Goal: Task Accomplishment & Management: Manage account settings

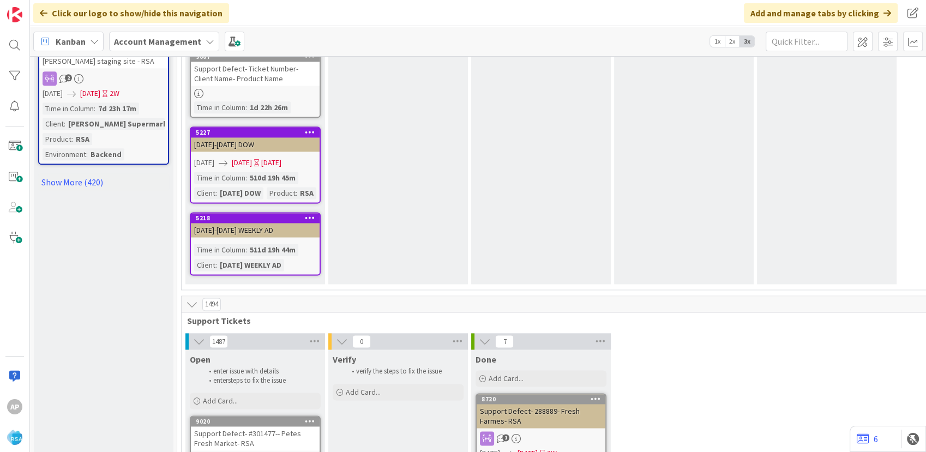
scroll to position [1446, 0]
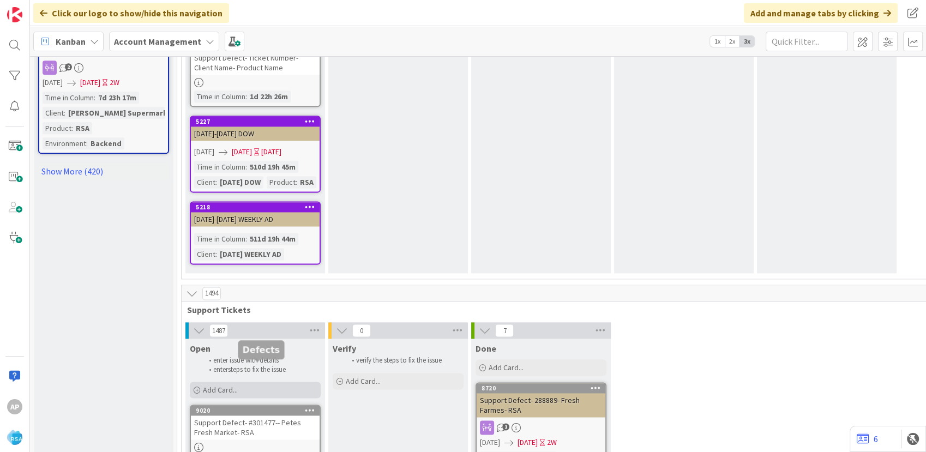
click at [252, 382] on div "Add Card..." at bounding box center [255, 390] width 131 height 16
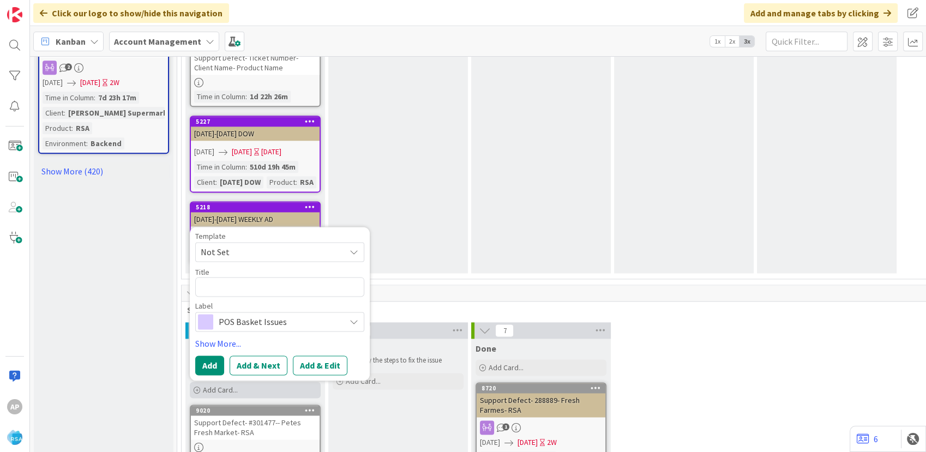
click at [281, 382] on div "Add Card..." at bounding box center [255, 390] width 131 height 16
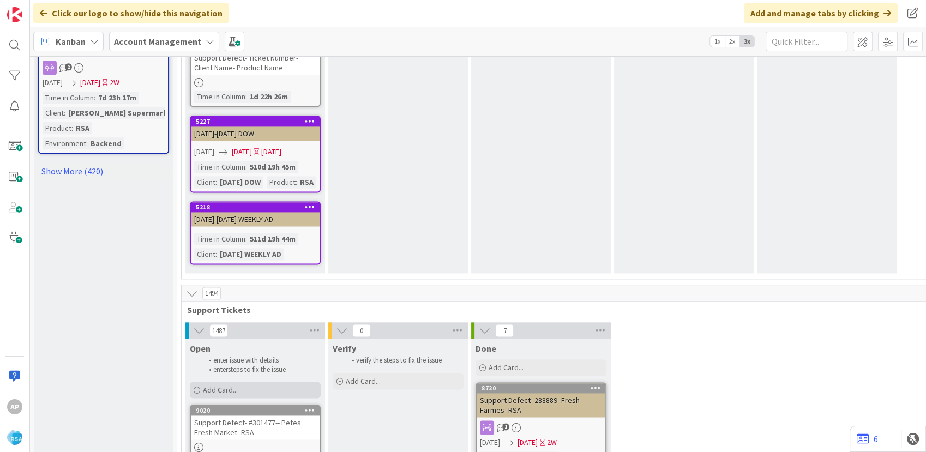
click at [281, 382] on div "Add Card..." at bounding box center [255, 390] width 131 height 16
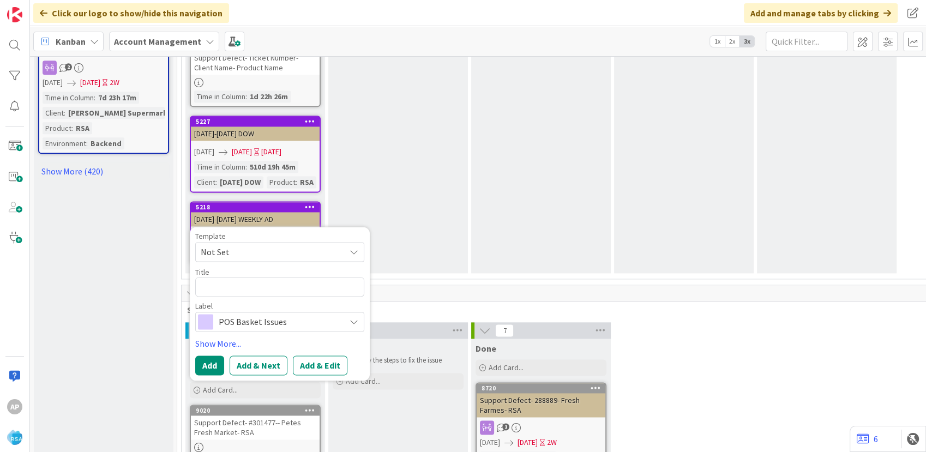
drag, startPoint x: 281, startPoint y: 349, endPoint x: 263, endPoint y: 204, distance: 146.8
click at [262, 245] on span "Not Set" at bounding box center [269, 252] width 136 height 14
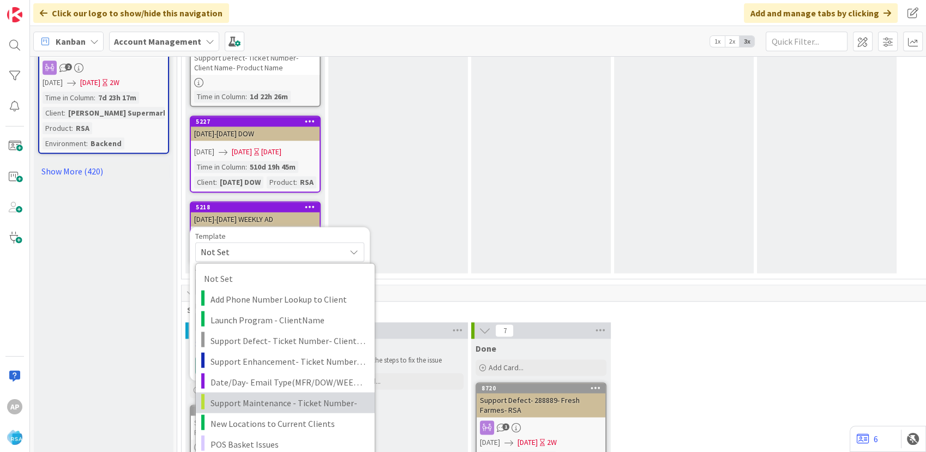
click at [270, 396] on span "Support Maintenance - Ticket Number-" at bounding box center [289, 403] width 156 height 14
type textarea "x"
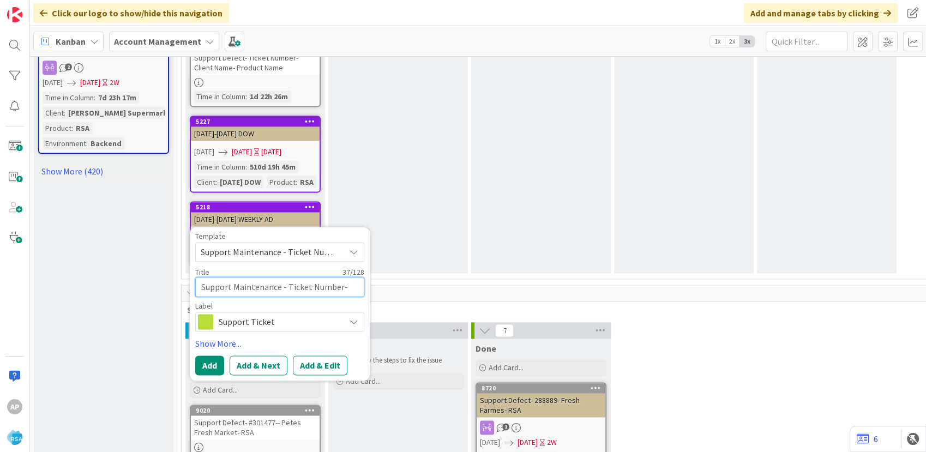
drag, startPoint x: 343, startPoint y: 241, endPoint x: 341, endPoint y: 254, distance: 13.2
click at [342, 277] on textarea "Support Maintenance - Ticket Number-" at bounding box center [279, 287] width 169 height 20
type textarea "Support Maintenance - Ticket Numbe-"
type textarea "x"
type textarea "Support Maintenance - Ticket Numb-"
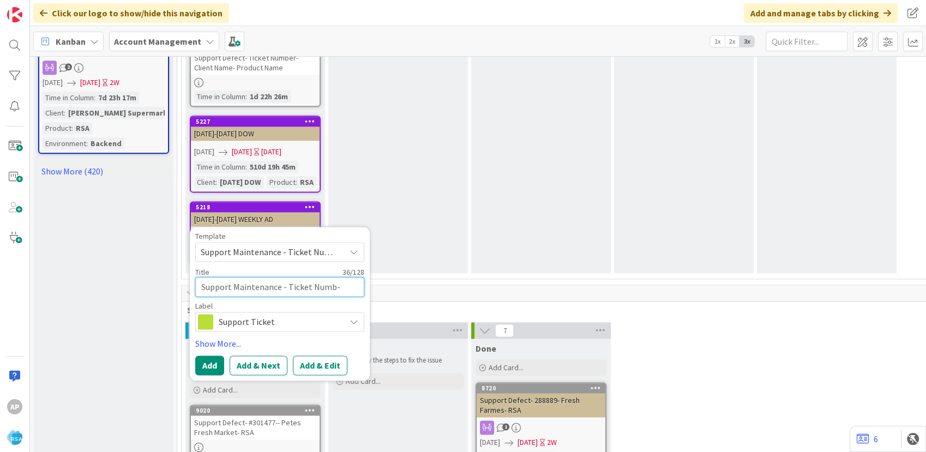
type textarea "x"
type textarea "Support Maintenance - Ticket Num-"
type textarea "x"
type textarea "Support Maintenance - Ticket Nu-"
type textarea "x"
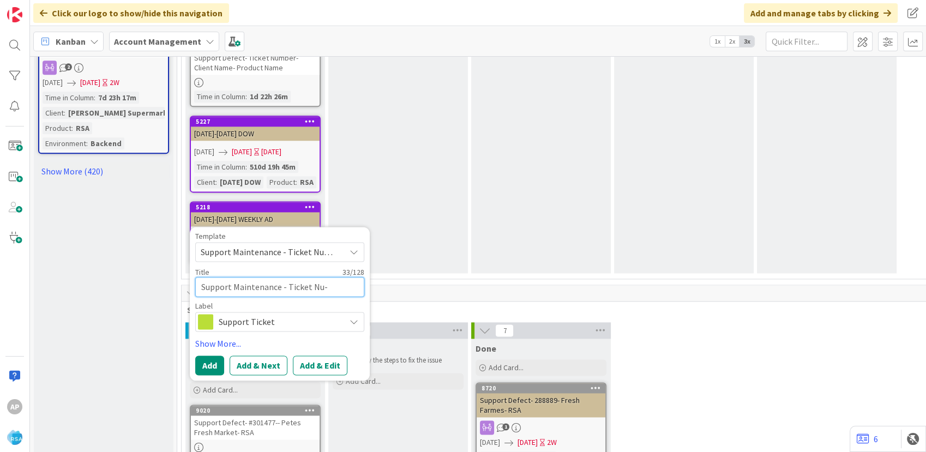
type textarea "Support Maintenance - Ticket N-"
type textarea "x"
type textarea "Support Maintenance - Ticket -"
type textarea "x"
type textarea "Support Maintenance - Ticket-"
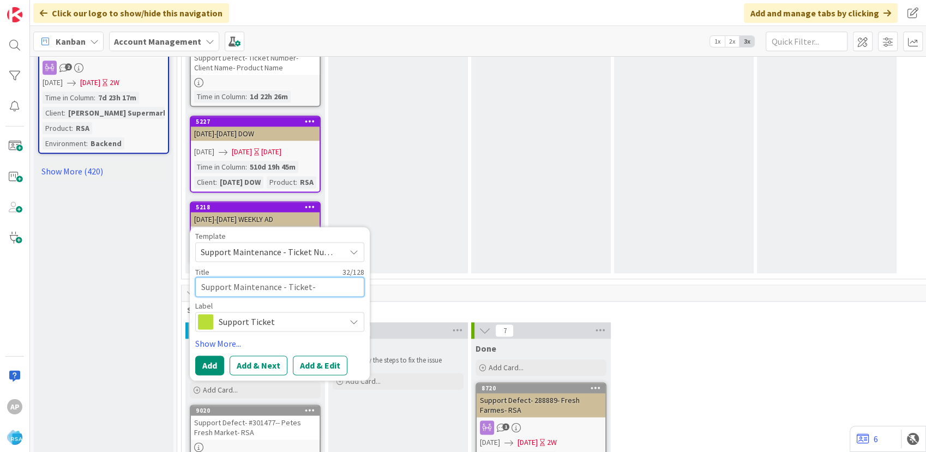
type textarea "x"
type textarea "Support Maintenance - Ticke-"
type textarea "x"
type textarea "Support Maintenance - Tick-"
type textarea "x"
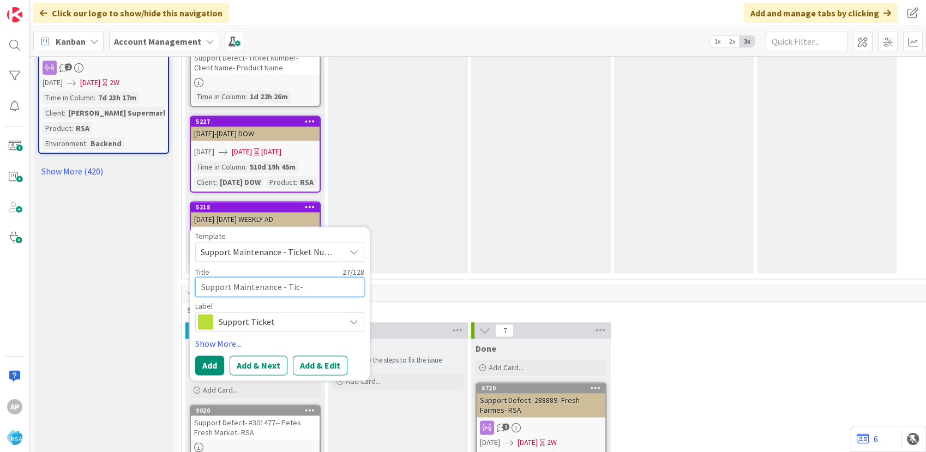
type textarea "Support Maintenance - Ti-"
type textarea "x"
type textarea "Support Maintenance - T-"
type textarea "x"
type textarea "Support Maintenance - -"
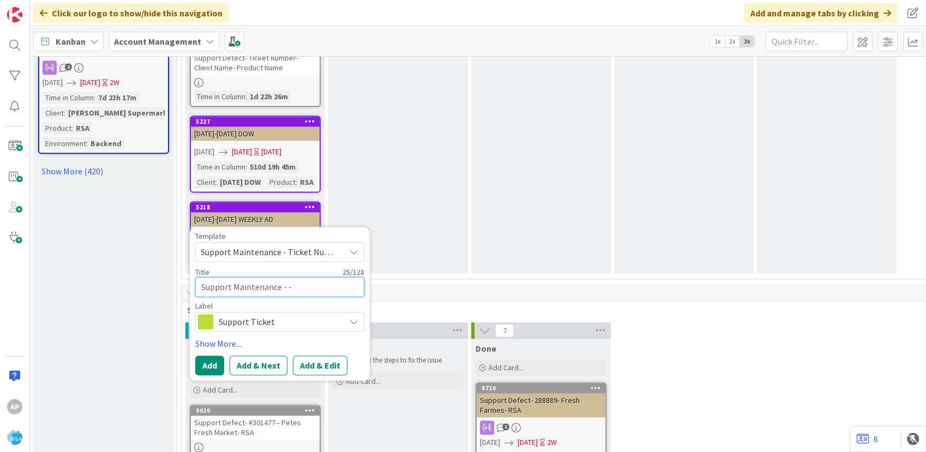
type textarea "x"
type textarea "Support Maintenance - 3-"
type textarea "x"
type textarea "Support Maintenance - 38-"
type textarea "x"
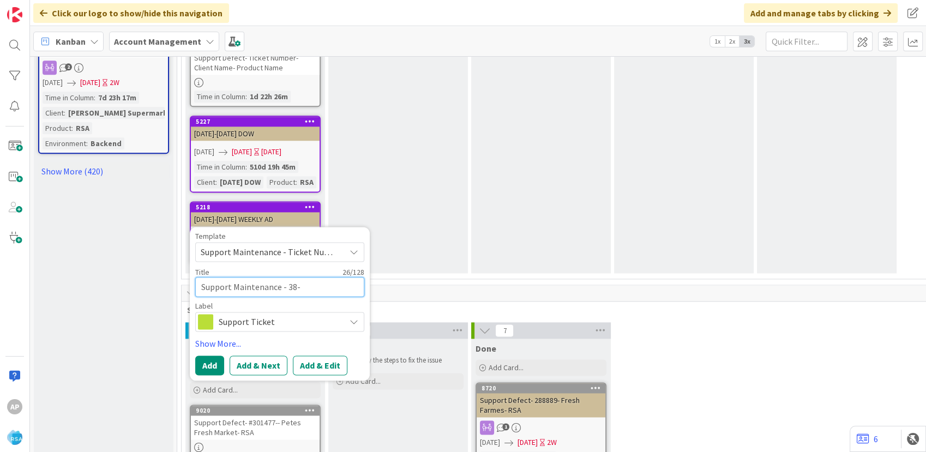
type textarea "Support Maintenance - 380-"
type textarea "x"
type textarea "Support Maintenance - 38-"
type textarea "x"
type textarea "Support Maintenance - 3-"
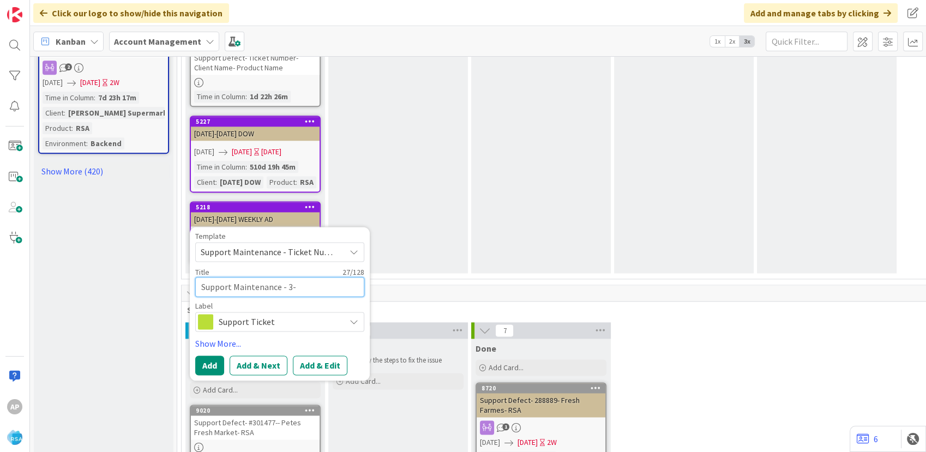
type textarea "x"
type textarea "Support Maintenance - 30-"
type textarea "x"
type textarea "Support Maintenance - 301-"
type textarea "x"
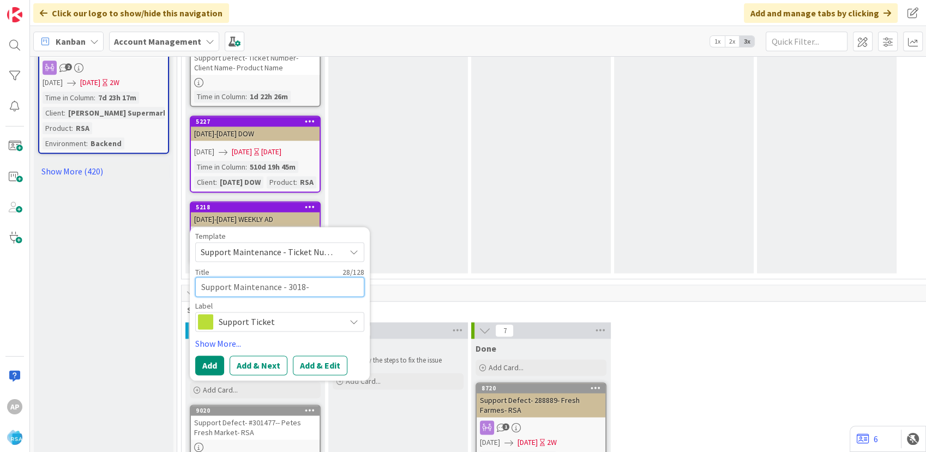
type textarea "Support Maintenance - 30181-"
type textarea "x"
type textarea "Support Maintenance - 301813-"
type textarea "x"
click at [315, 277] on textarea "Support Maintenance - 301813-" at bounding box center [279, 287] width 169 height 20
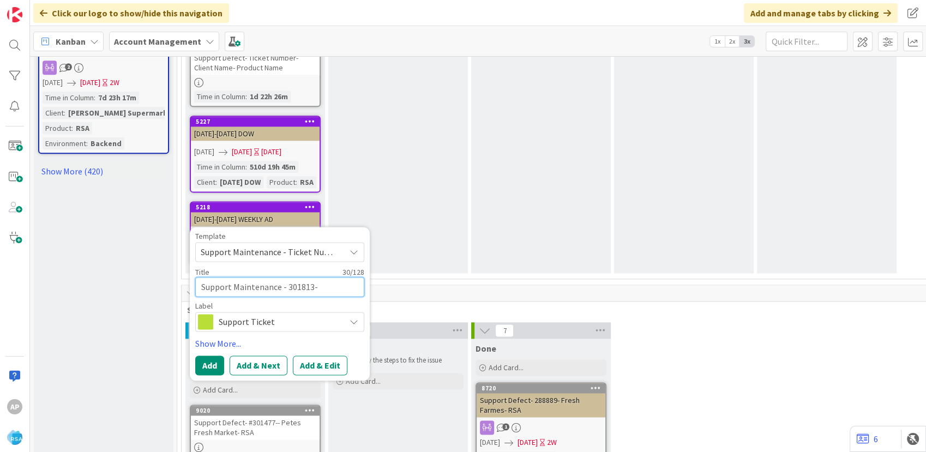
type textarea "Support Maintenance - 301813- H"
type textarea "x"
type textarea "Support Maintenance - 301813- HG"
type textarea "x"
type textarea "Support Maintenance - 301813- HGG"
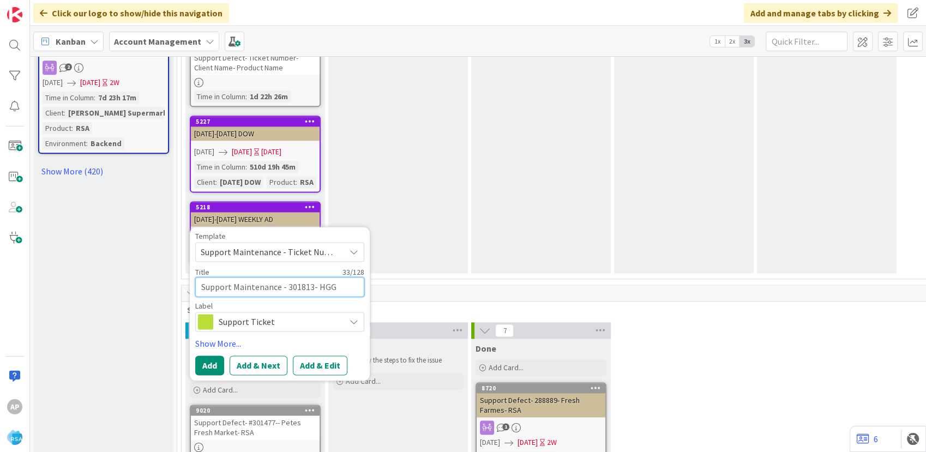
type textarea "x"
type textarea "Support Maintenance - 301813- HGG-"
type textarea "x"
type textarea "Support Maintenance - 301813- HGG-An"
type textarea "x"
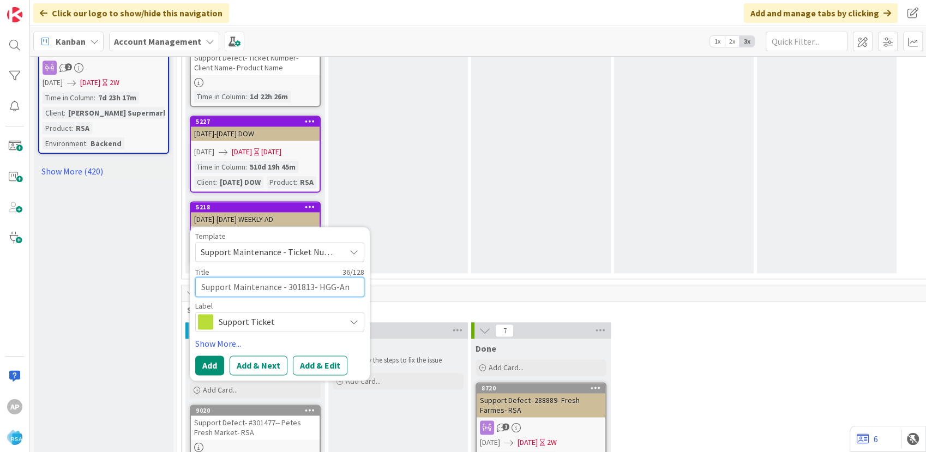
type textarea "Support Maintenance - 301813- HGG-Ani"
type textarea "x"
type textarea "Support Maintenance - 301813- HGG-Anil"
type textarea "x"
type textarea "Support Maintenance - 301813- HGG-Ani"
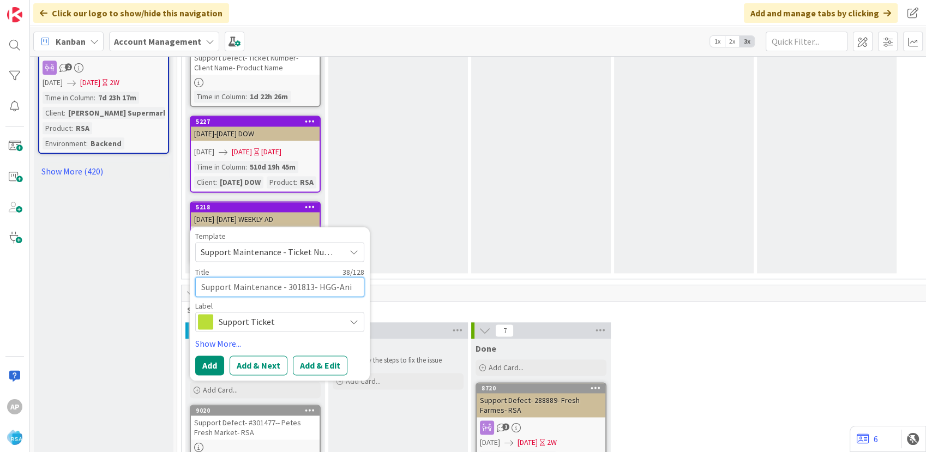
type textarea "x"
type textarea "Support Maintenance - 301813- HGG-An"
type textarea "x"
type textarea "Support Maintenance - 301813- HGG-A"
type textarea "x"
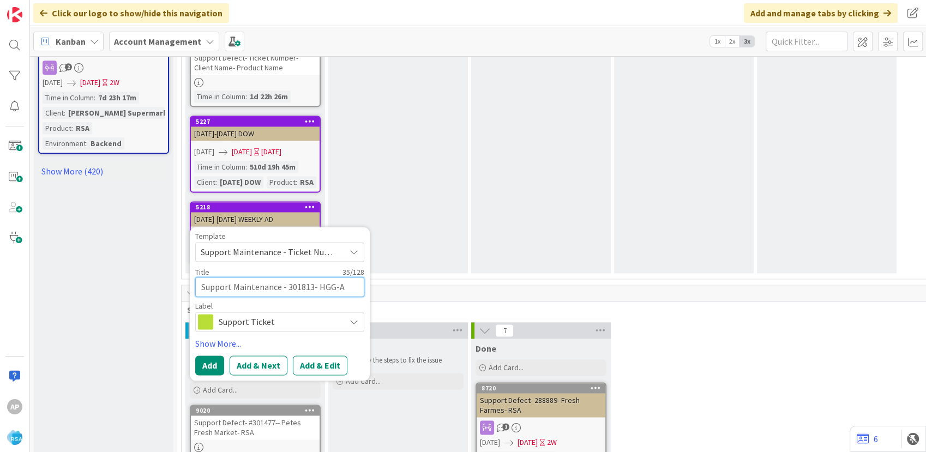
type textarea "Support Maintenance - 301813- HGG-"
type textarea "x"
type textarea "Support Maintenance - 301813- HGG-R"
type textarea "x"
type textarea "Support Maintenance - 301813- HGG-RS"
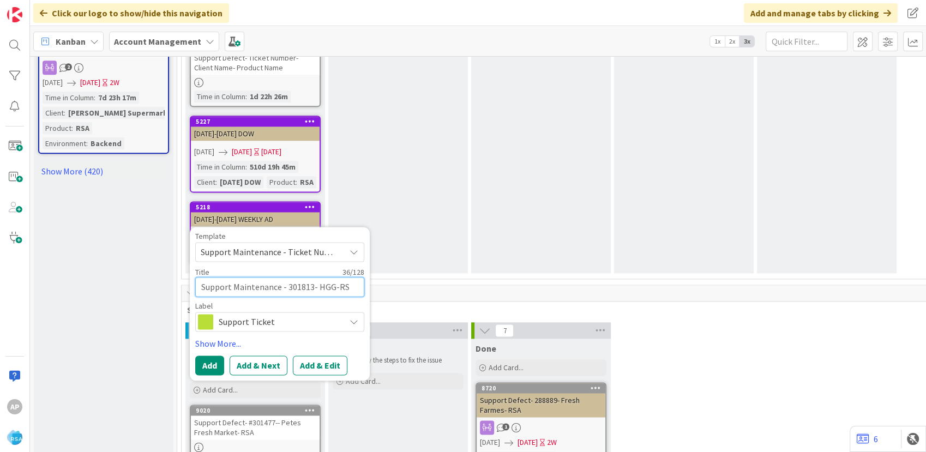
type textarea "x"
type textarea "Support Maintenance - 301813- HGG-RSA"
click at [316, 356] on button "Add & Edit" at bounding box center [320, 366] width 55 height 20
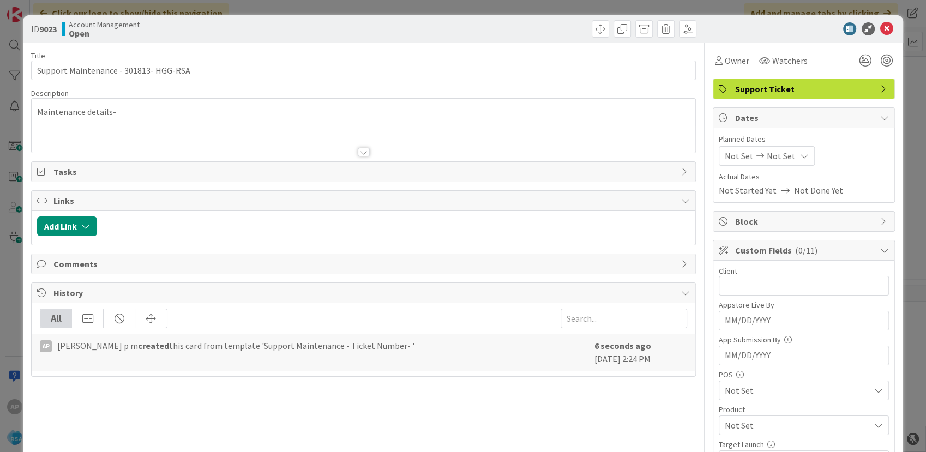
click at [115, 128] on div at bounding box center [363, 139] width 663 height 28
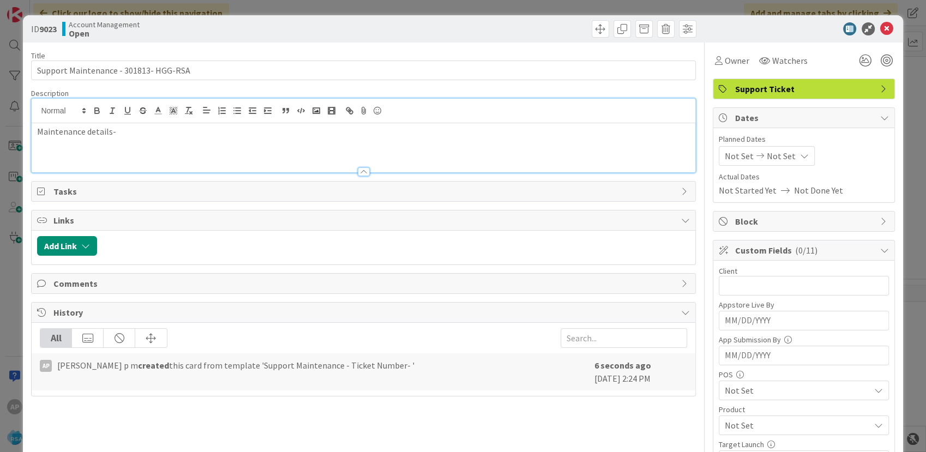
click at [127, 133] on p "Maintenance details-" at bounding box center [363, 131] width 653 height 13
click at [725, 162] on span "Not Set" at bounding box center [739, 156] width 29 height 13
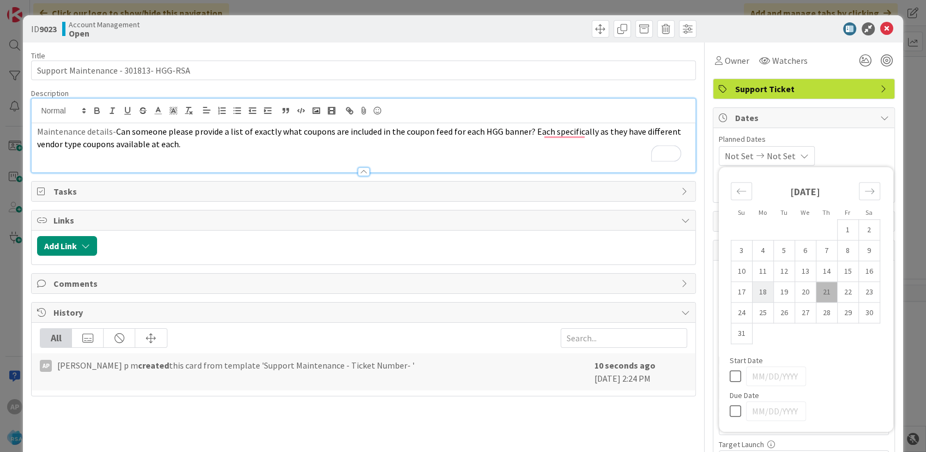
click at [752, 285] on td "18" at bounding box center [762, 292] width 21 height 21
type input "[DATE]"
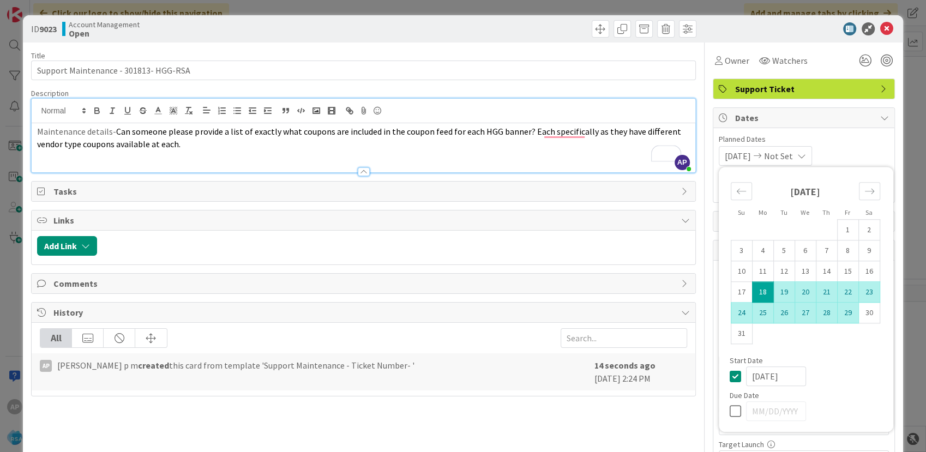
click at [840, 315] on td "29" at bounding box center [848, 313] width 21 height 21
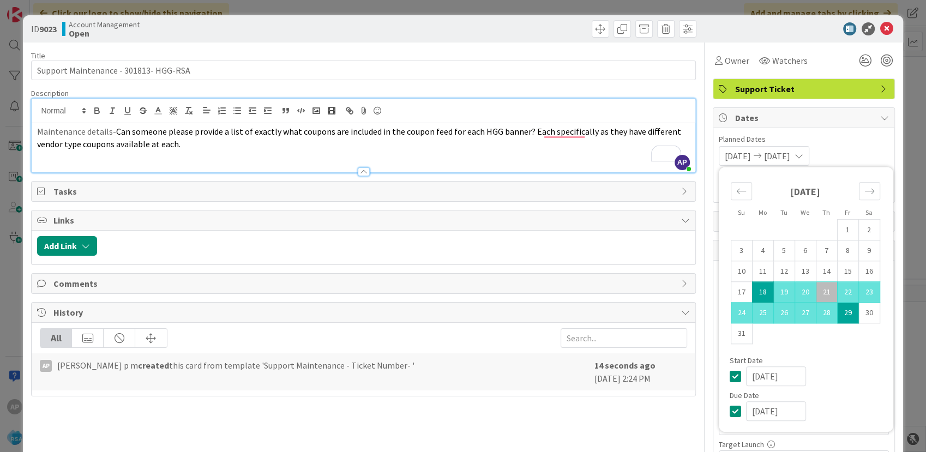
type input "[DATE]"
click at [394, 157] on div "Maintenance details- Can someone please provide a list of exactly what coupons …" at bounding box center [363, 147] width 663 height 49
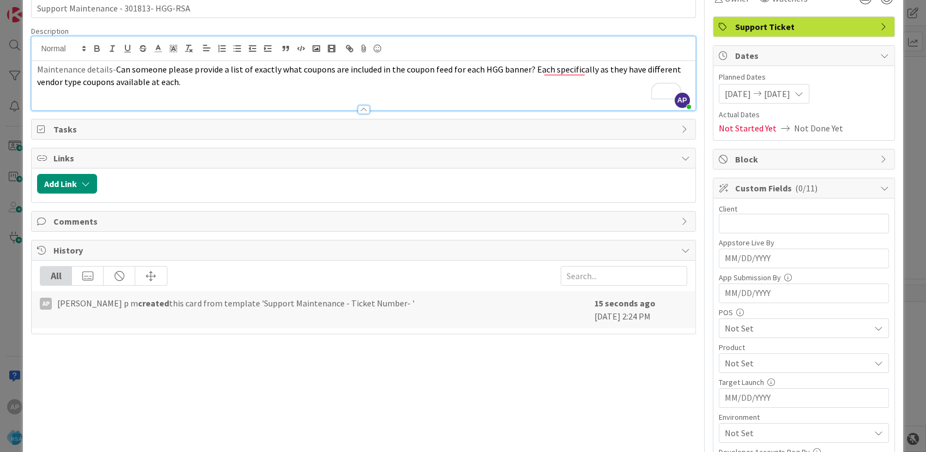
scroll to position [121, 0]
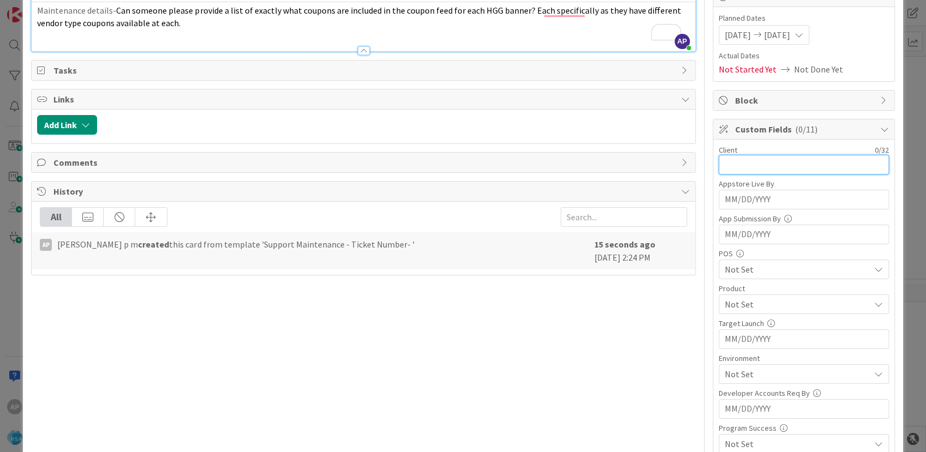
click at [719, 168] on input "text" at bounding box center [804, 165] width 170 height 20
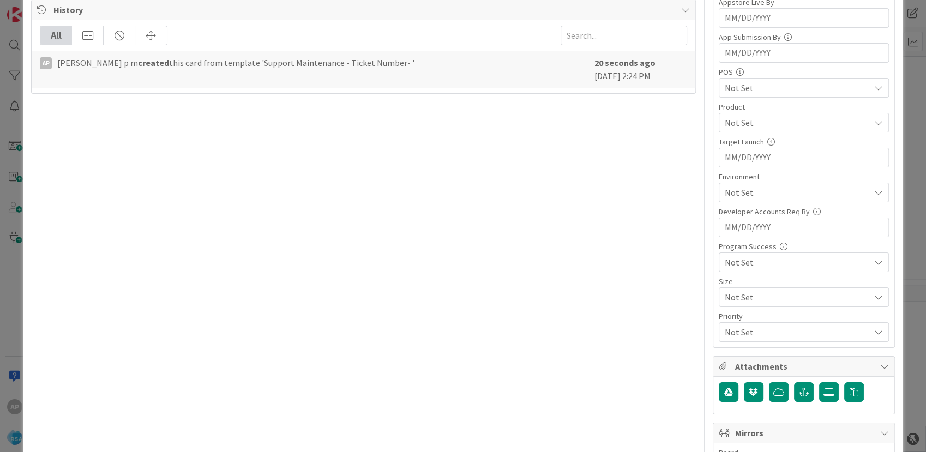
type input "HGG"
click at [754, 128] on div "Not Set" at bounding box center [804, 123] width 170 height 20
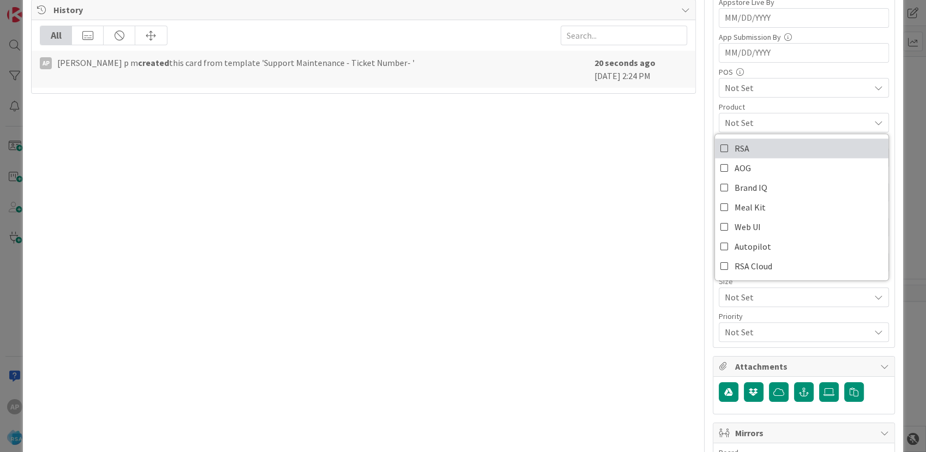
click at [740, 153] on link "RSA" at bounding box center [802, 149] width 174 height 20
click at [611, 170] on div "Title 37 / 128 Support Maintenance - 301813- HGG-RSA Description AP [PERSON_NAM…" at bounding box center [363, 241] width 665 height 1003
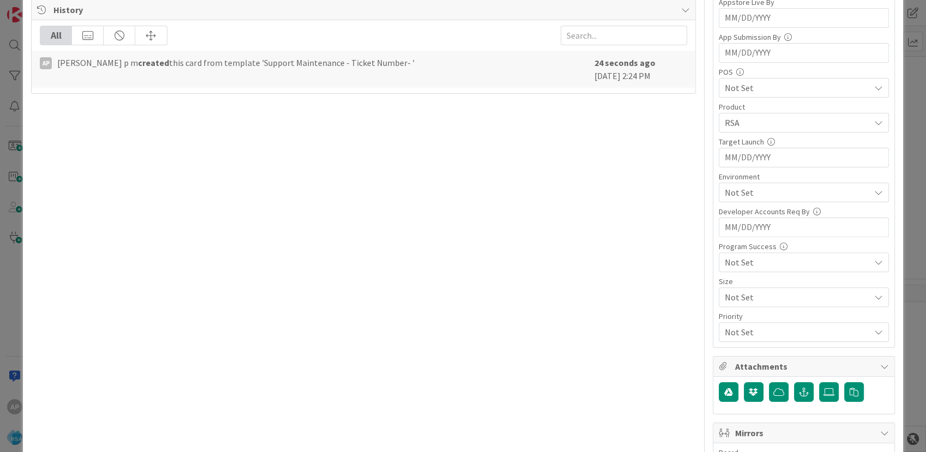
click at [733, 192] on span "Not Set" at bounding box center [797, 192] width 145 height 13
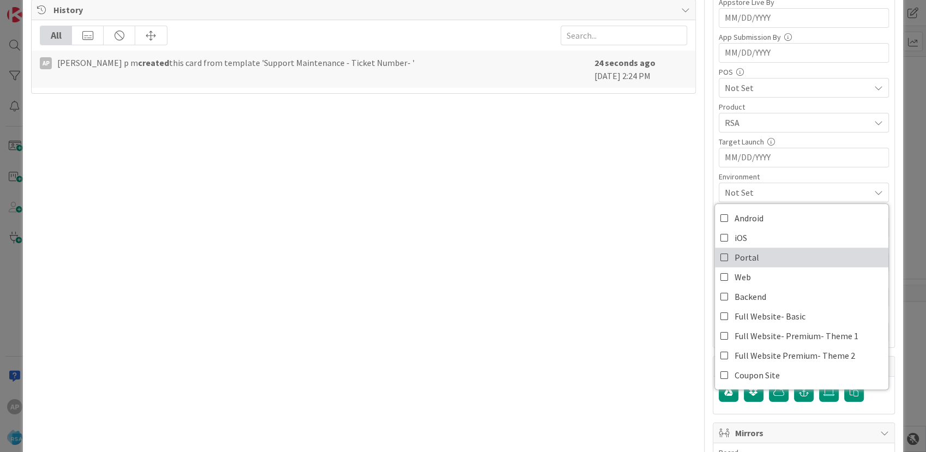
click at [740, 259] on span "Portal" at bounding box center [747, 257] width 25 height 16
click at [595, 242] on div "Title 37 / 128 Support Maintenance - 301813- HGG-RSA Description AP [PERSON_NAM…" at bounding box center [363, 241] width 665 height 1003
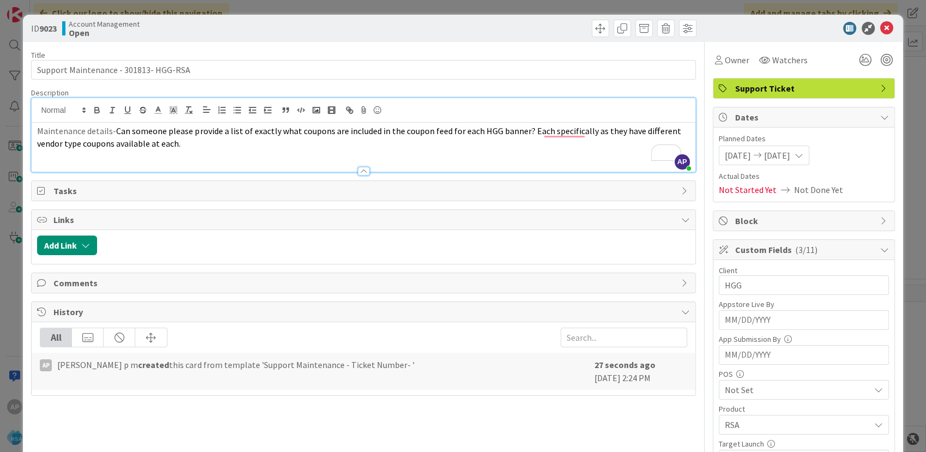
scroll to position [0, 0]
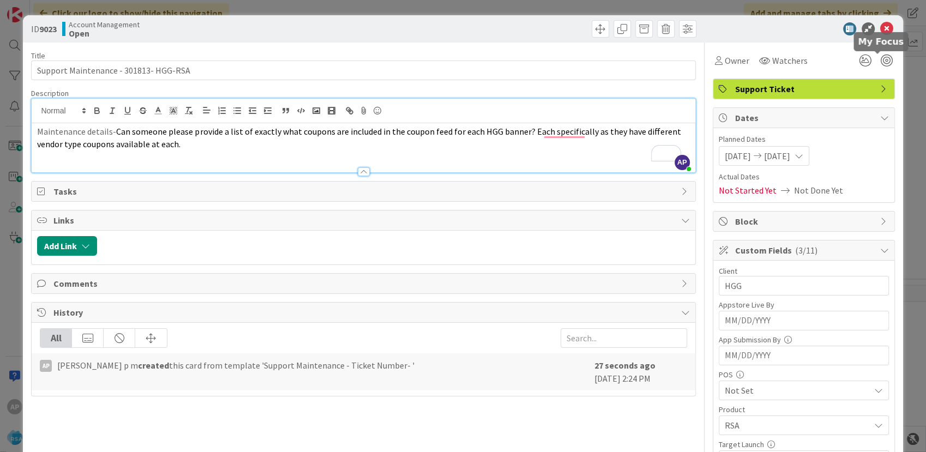
click at [734, 31] on div at bounding box center [798, 28] width 193 height 13
click at [881, 28] on icon at bounding box center [887, 28] width 13 height 13
